Goal: Information Seeking & Learning: Learn about a topic

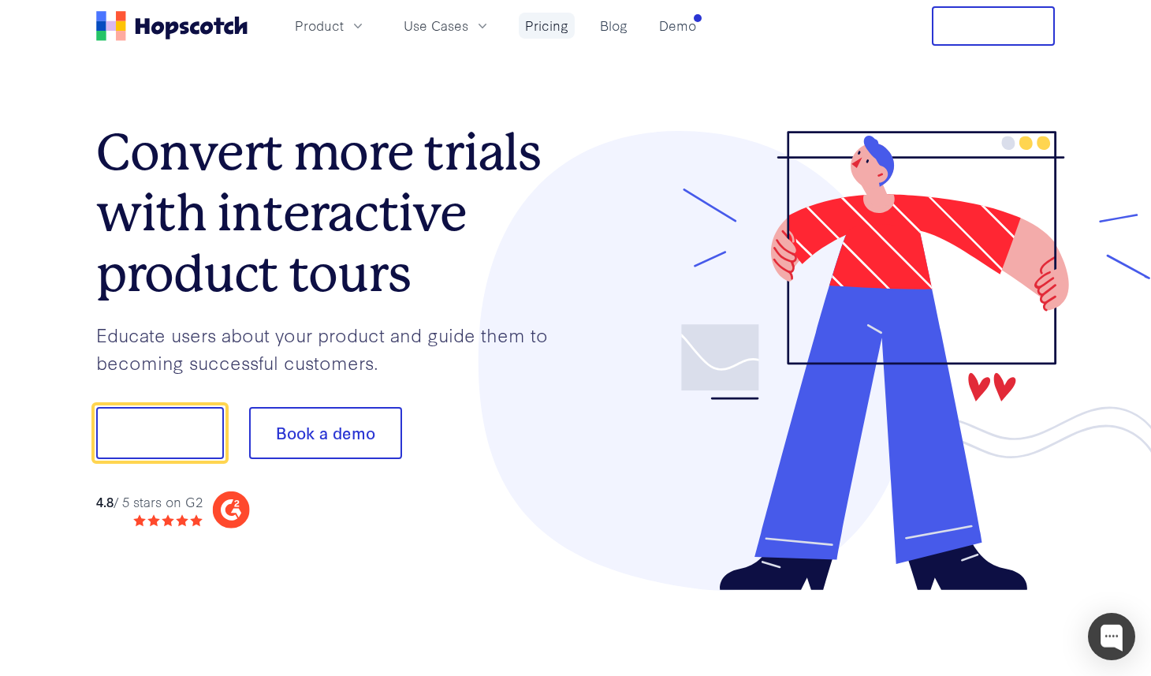
click at [545, 17] on link "Pricing" at bounding box center [547, 26] width 56 height 26
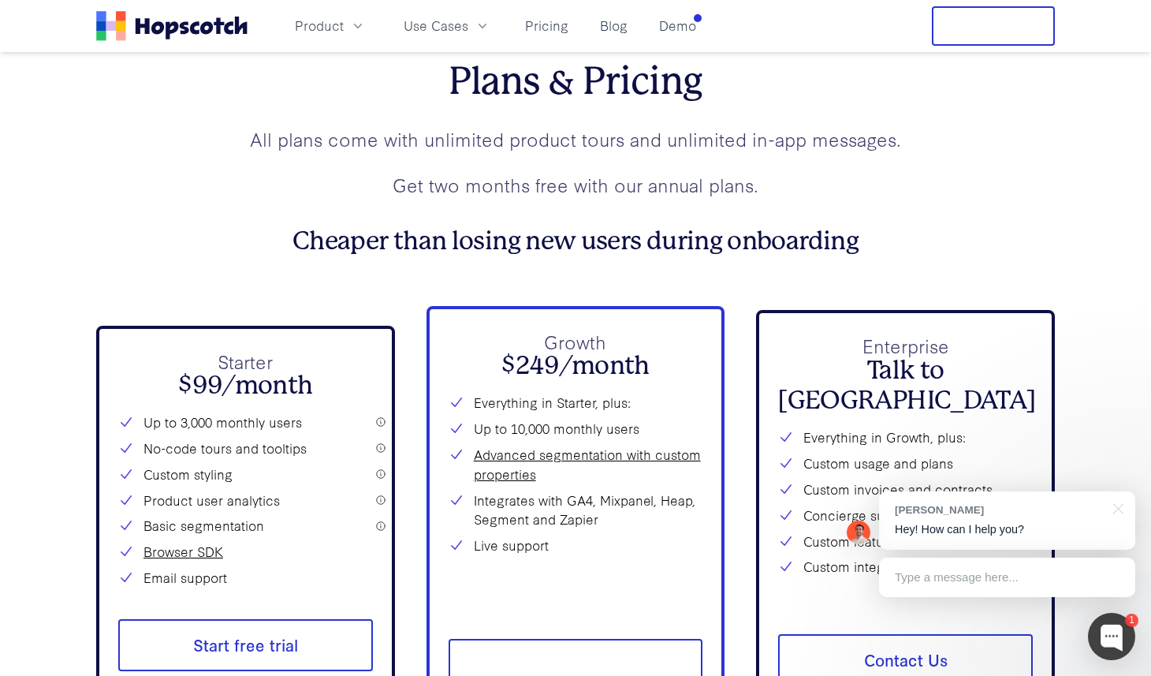
scroll to position [5742, 0]
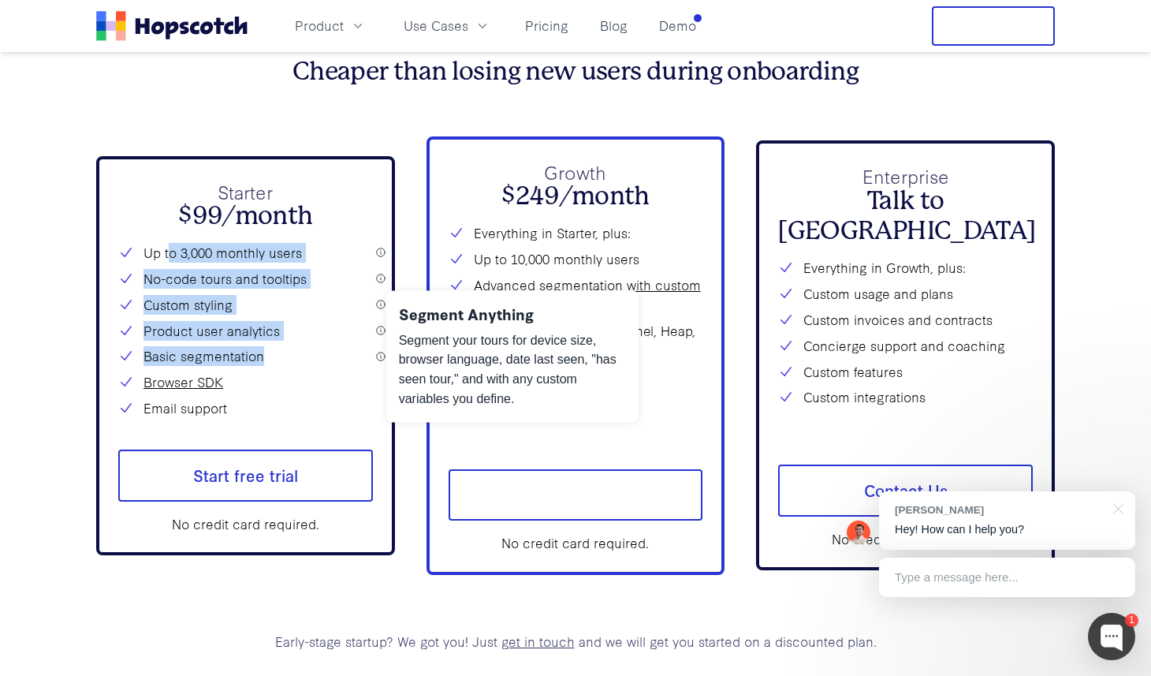
drag, startPoint x: 173, startPoint y: 250, endPoint x: 260, endPoint y: 363, distance: 142.2
click at [260, 363] on div "Up to 3,000 monthly users No-code tours and tooltips Custom styling Product use…" at bounding box center [245, 330] width 255 height 175
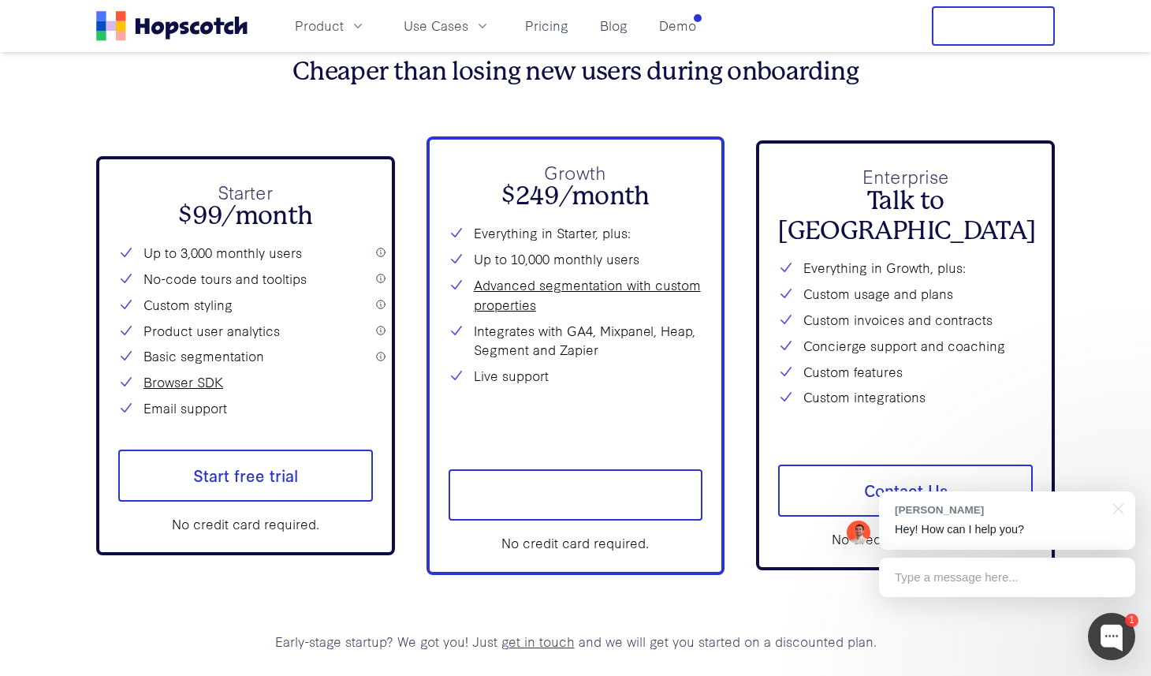
click at [248, 128] on div "Plans & Pricing All plans come with unlimited product tours and unlimited in-ap…" at bounding box center [575, 270] width 959 height 761
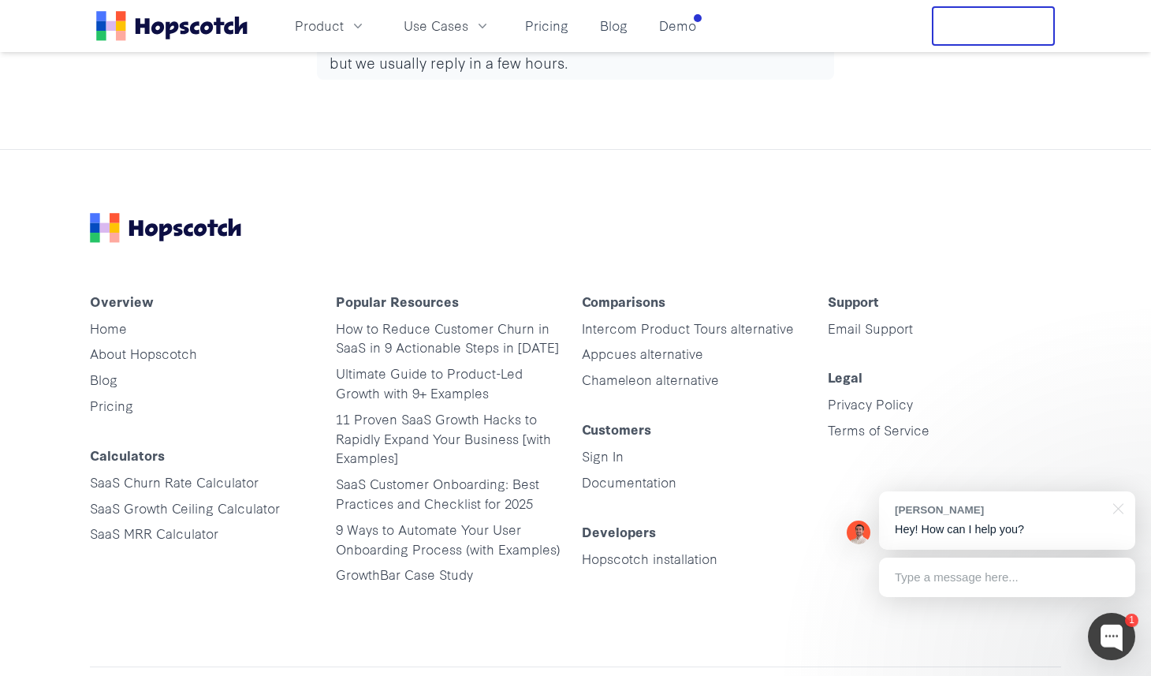
scroll to position [8005, 0]
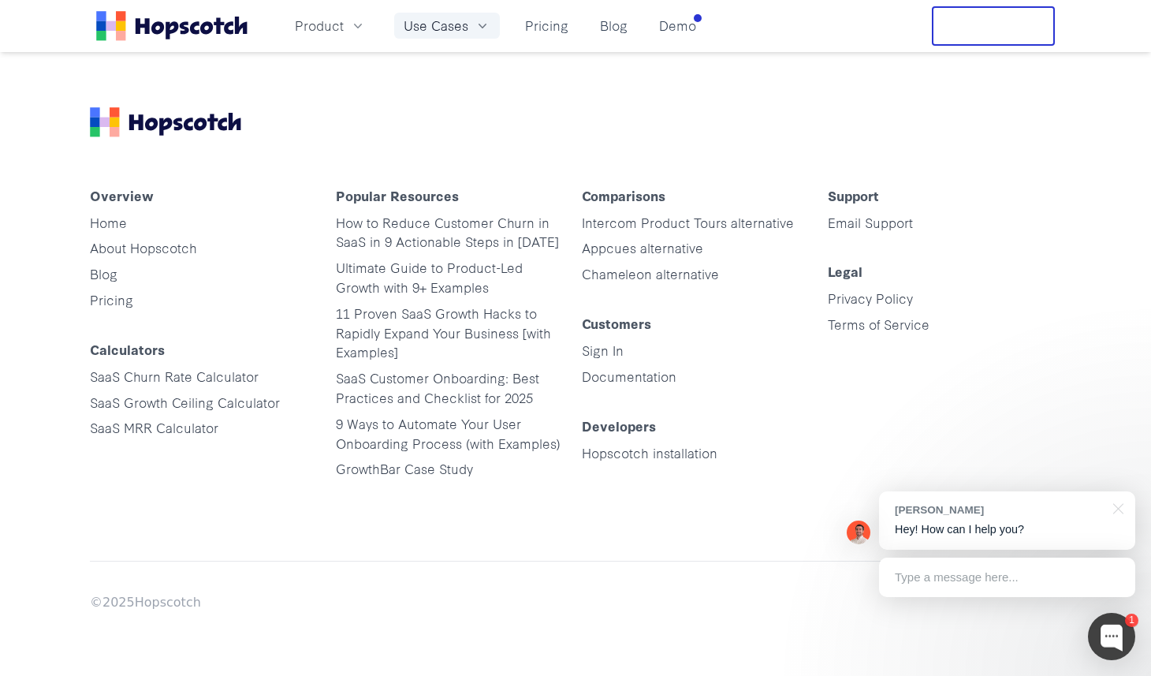
click at [450, 28] on span "Use Cases" at bounding box center [436, 26] width 65 height 20
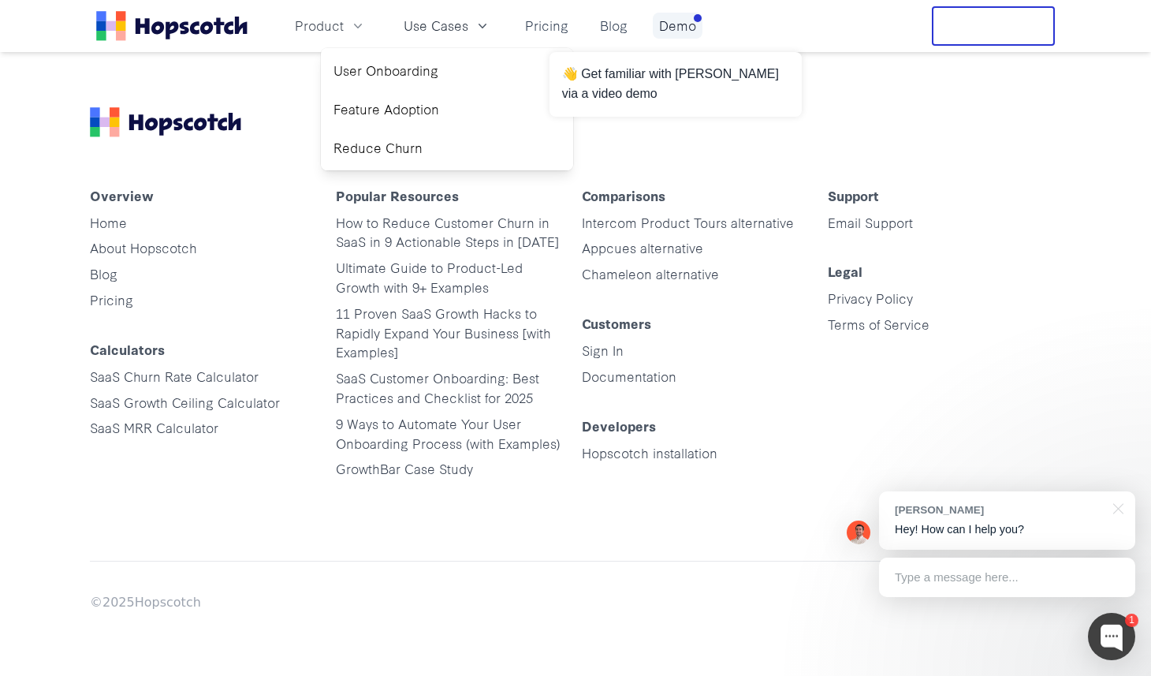
click at [681, 29] on link "Demo" at bounding box center [678, 26] width 50 height 26
